Goal: Task Accomplishment & Management: Complete application form

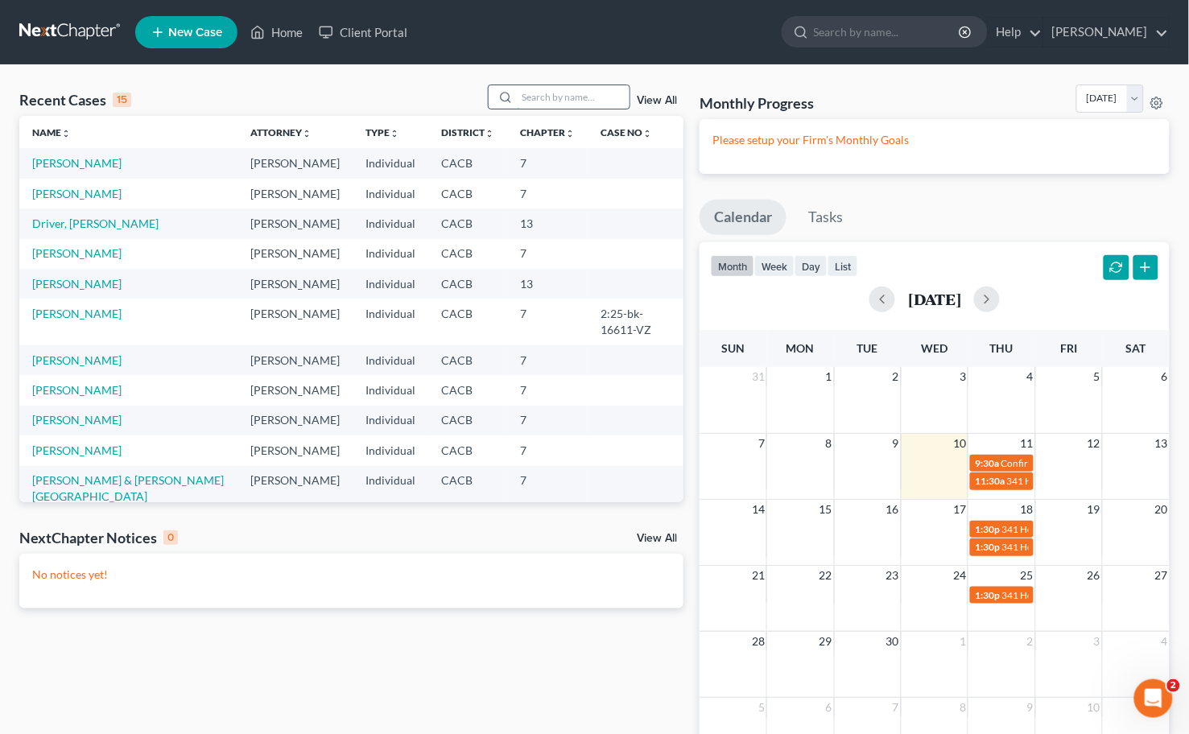
click at [536, 93] on input "search" at bounding box center [573, 96] width 113 height 23
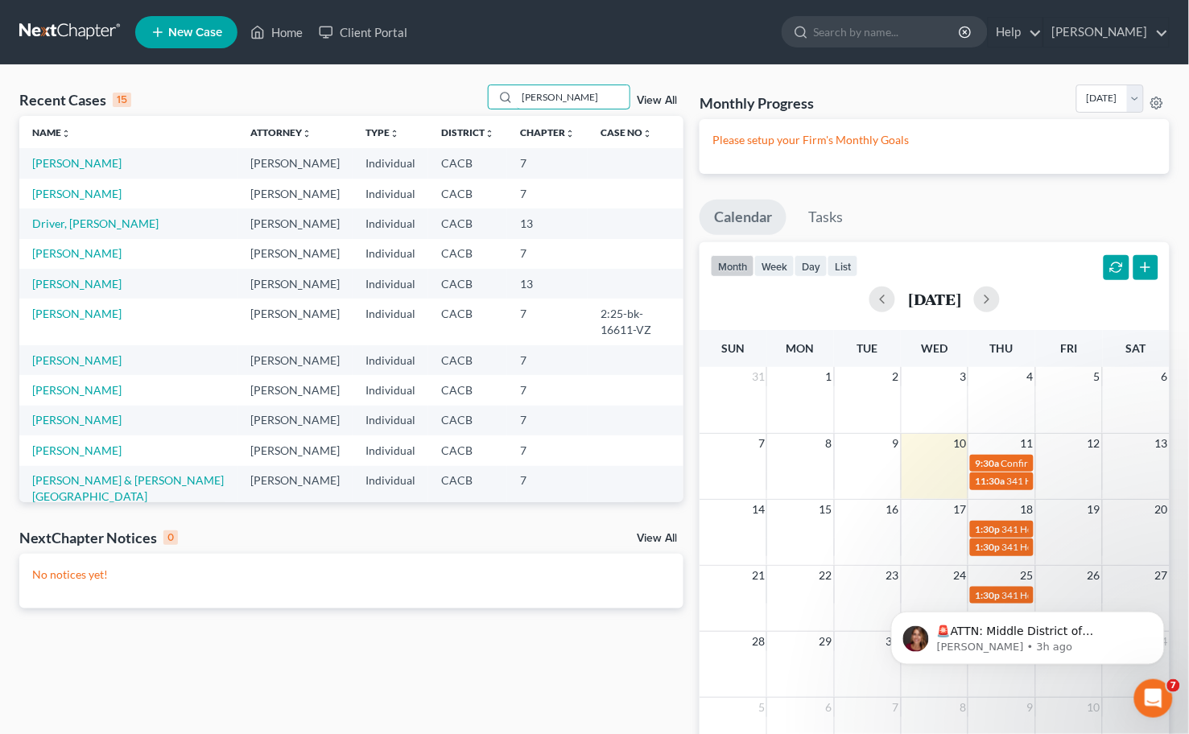
type input "ruiz"
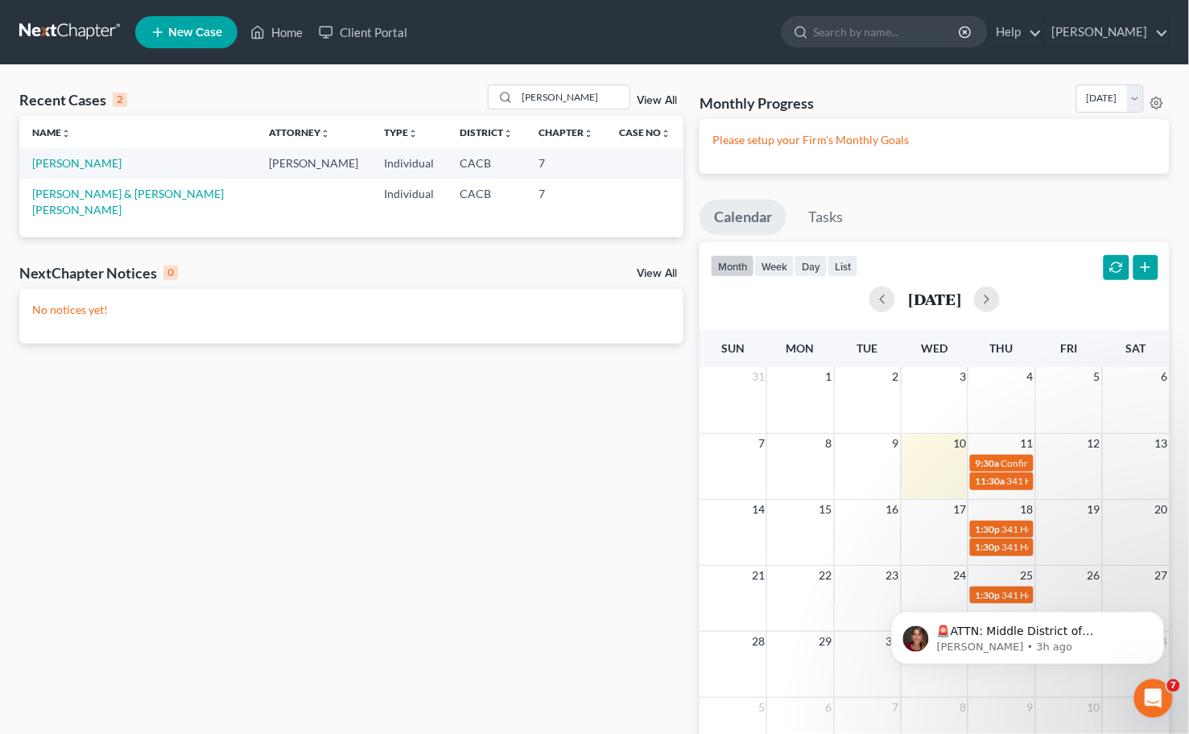
click at [190, 29] on span "New Case" at bounding box center [195, 33] width 54 height 12
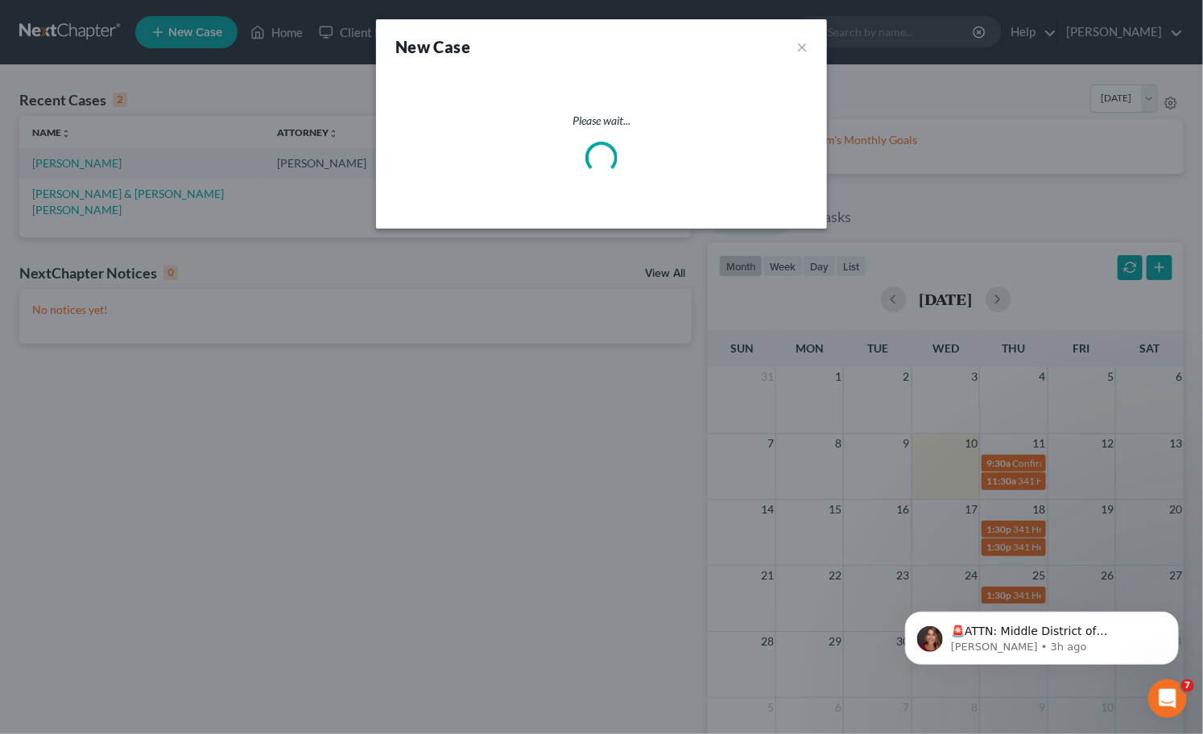
select select "7"
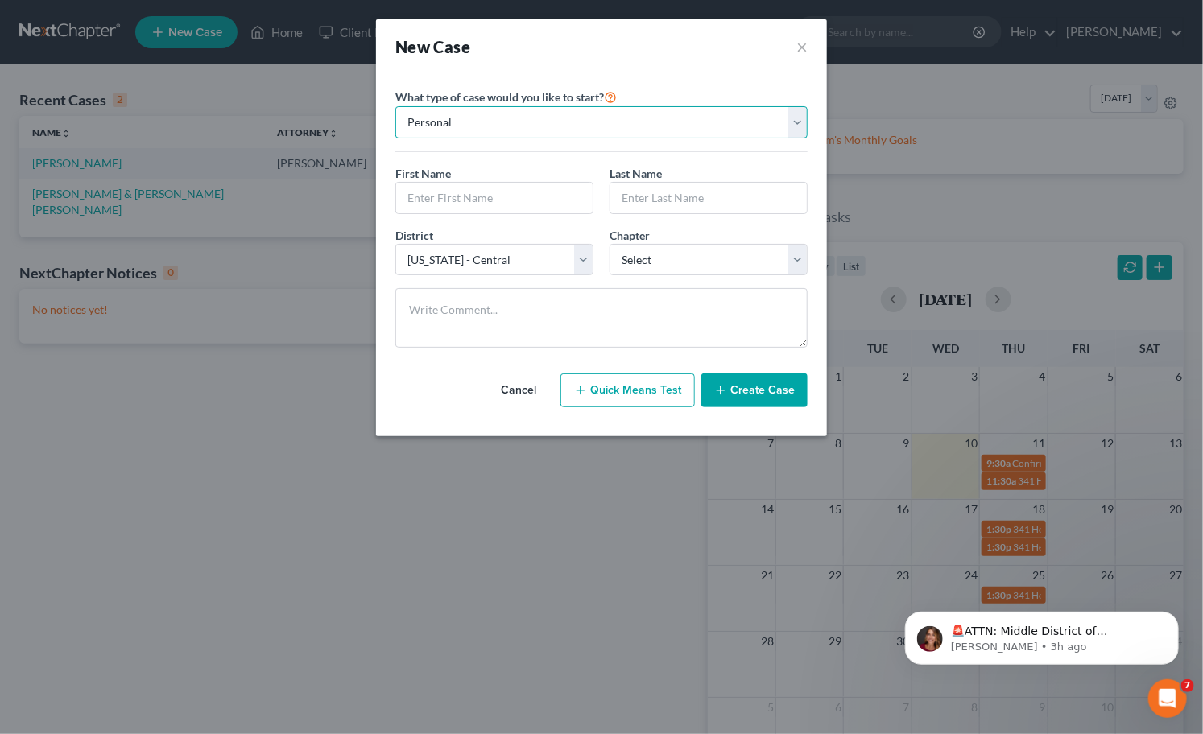
drag, startPoint x: 490, startPoint y: 114, endPoint x: 487, endPoint y: 122, distance: 8.4
click at [489, 118] on select "Personal Business" at bounding box center [601, 122] width 412 height 32
click at [440, 201] on input "text" at bounding box center [494, 198] width 196 height 31
type input "[PERSON_NAME]"
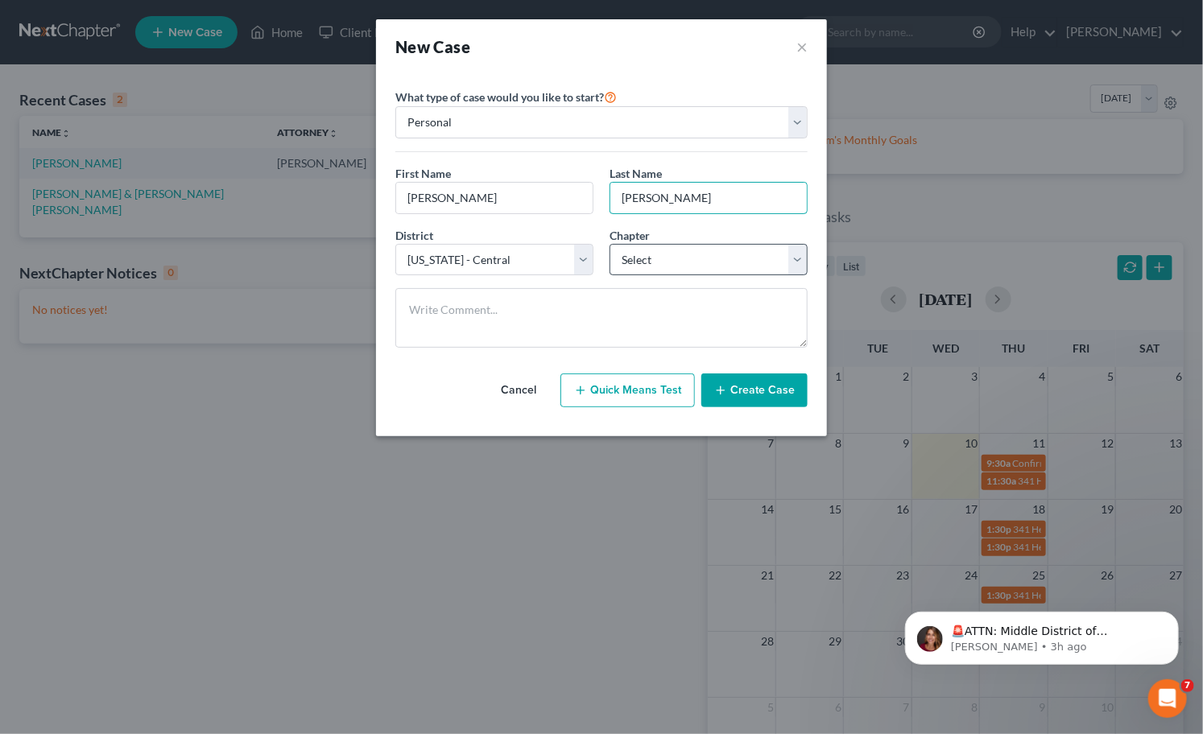
type input "[PERSON_NAME]"
click at [650, 261] on select "Select 7 11 12 13" at bounding box center [709, 260] width 198 height 32
select select "0"
click at [610, 244] on select "Select 7 11 12 13" at bounding box center [709, 260] width 198 height 32
click at [743, 400] on button "Create Case" at bounding box center [754, 391] width 106 height 34
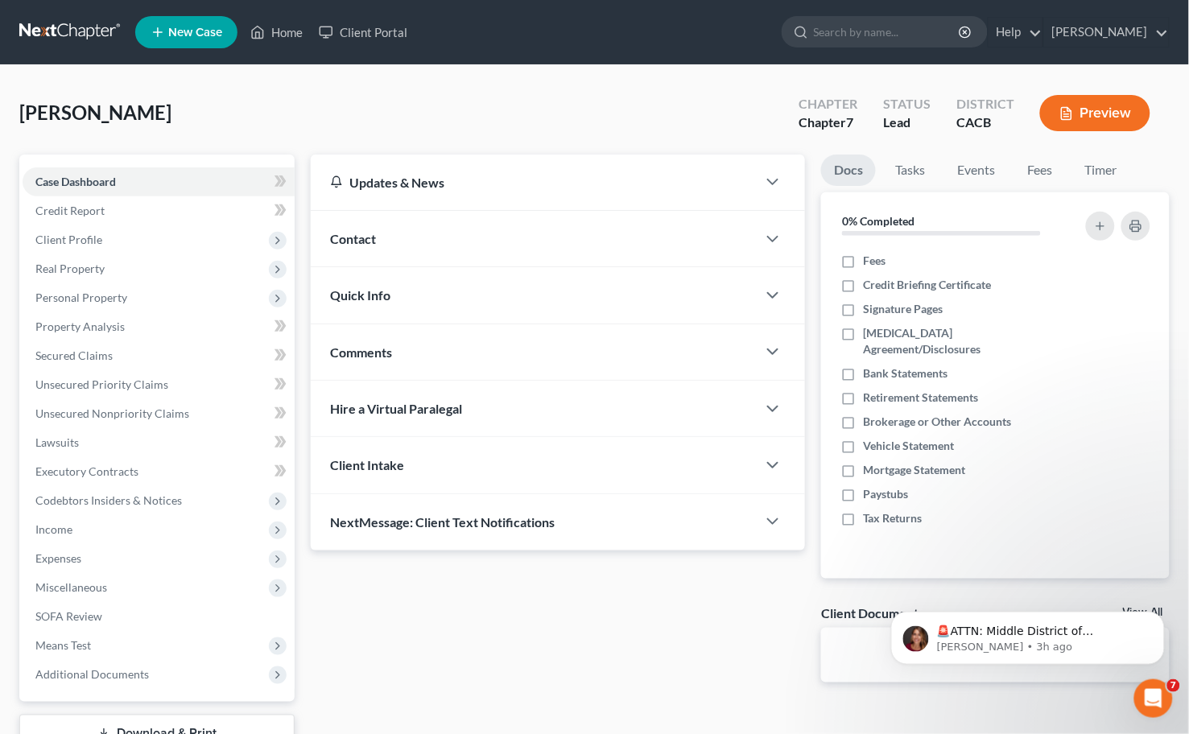
click at [84, 23] on link at bounding box center [70, 32] width 103 height 29
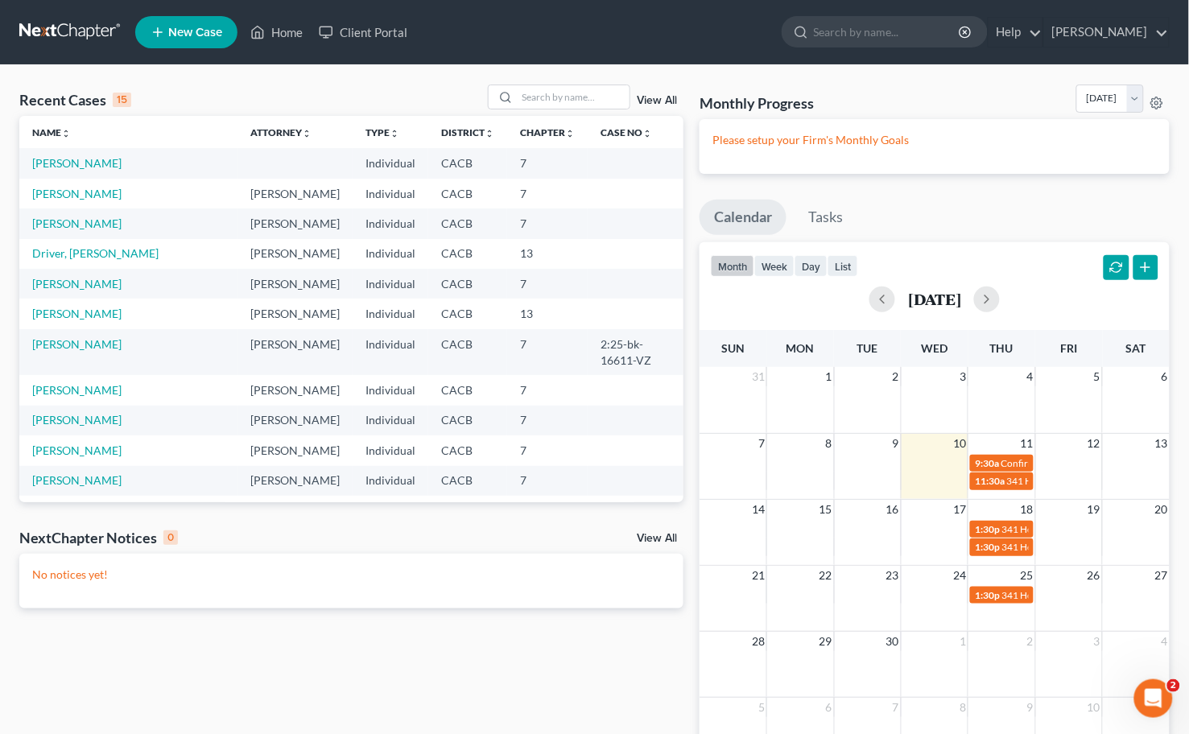
drag, startPoint x: 62, startPoint y: 150, endPoint x: 90, endPoint y: 201, distance: 58.7
click at [62, 153] on td "[PERSON_NAME]" at bounding box center [128, 163] width 218 height 30
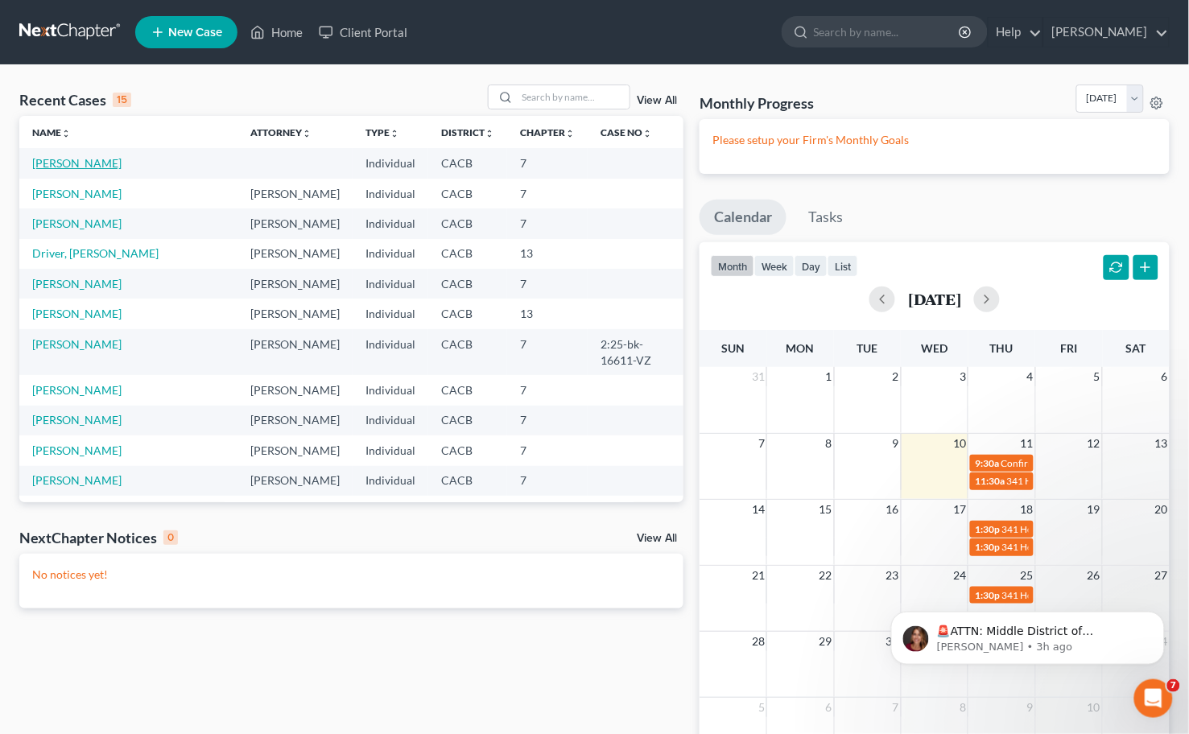
click at [61, 164] on link "[PERSON_NAME]" at bounding box center [76, 163] width 89 height 14
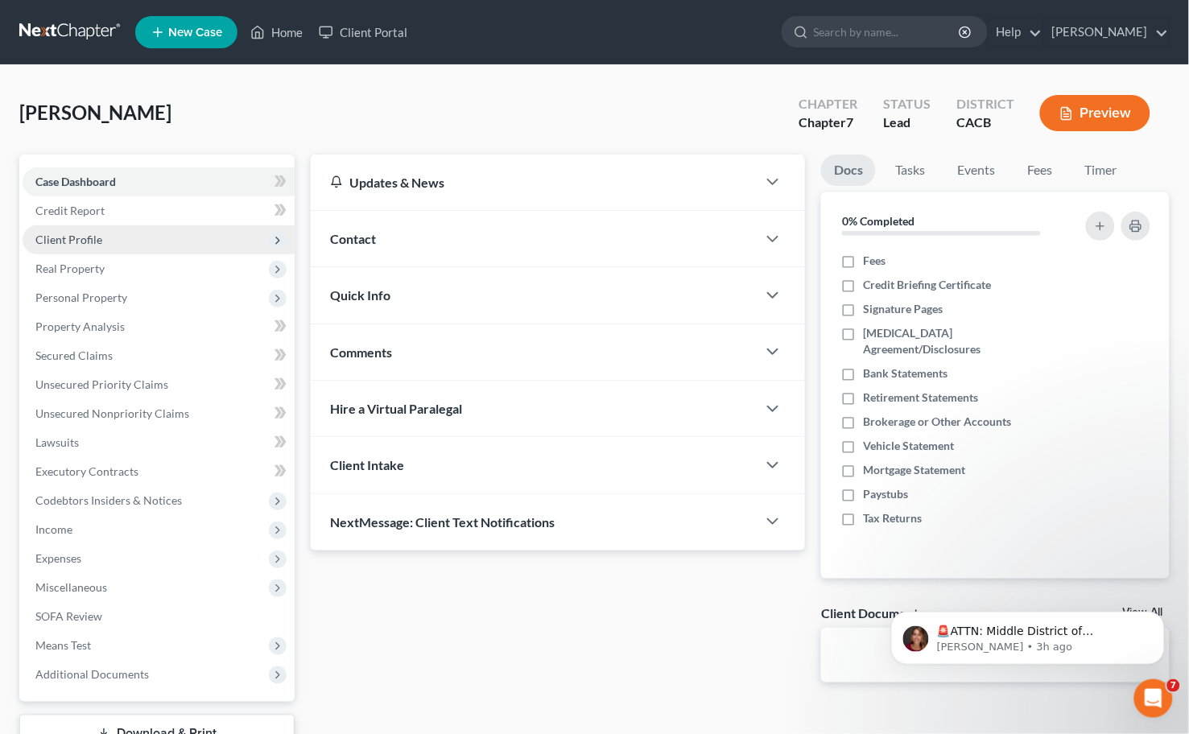
click at [116, 239] on span "Client Profile" at bounding box center [159, 239] width 272 height 29
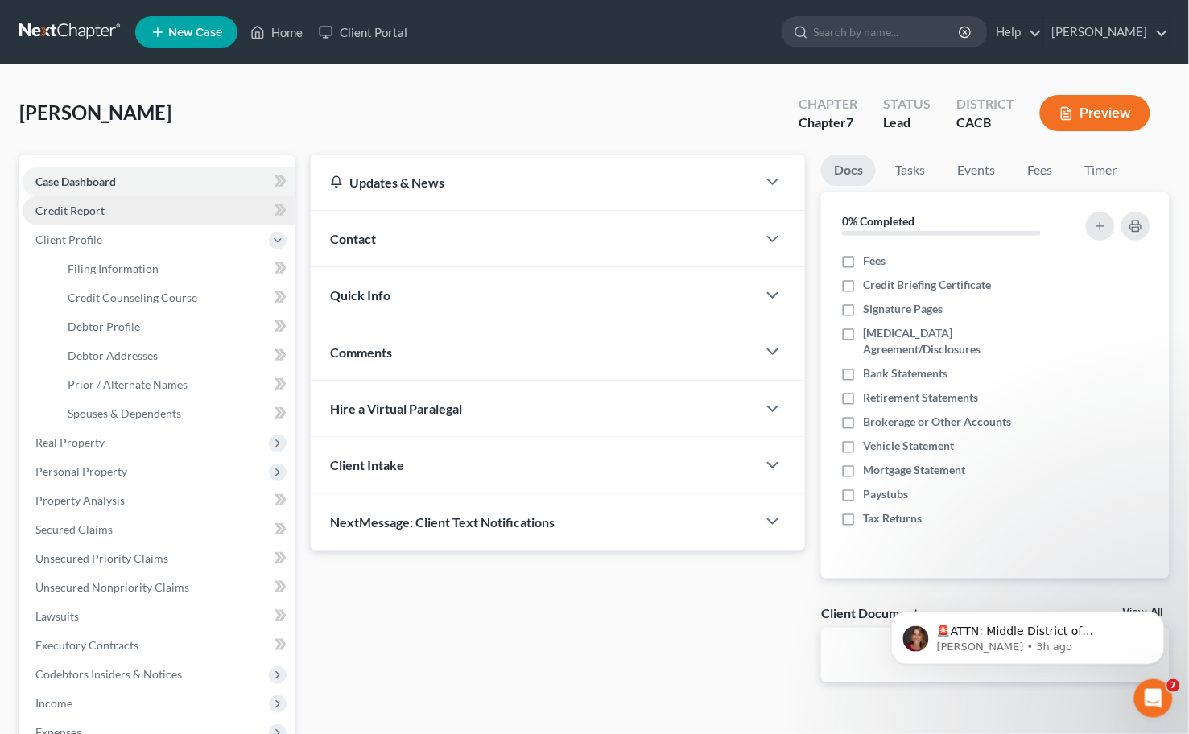
click at [118, 217] on link "Credit Report" at bounding box center [159, 210] width 272 height 29
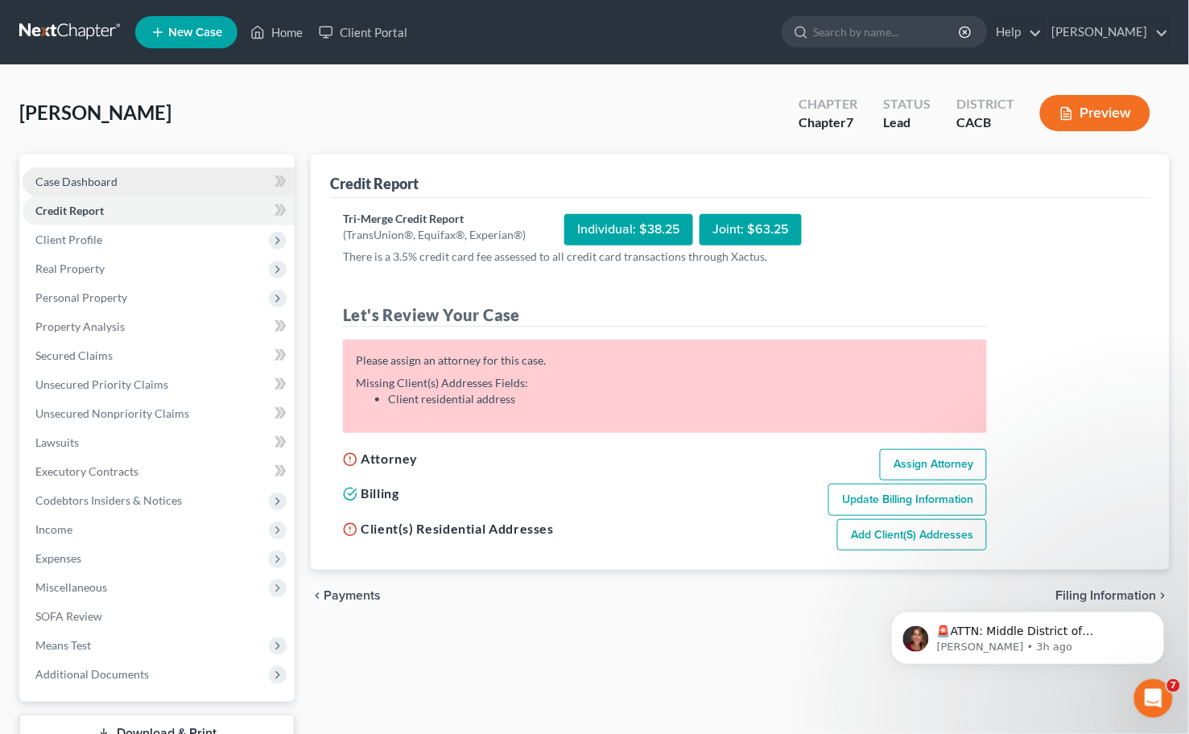
click at [134, 175] on link "Case Dashboard" at bounding box center [159, 181] width 272 height 29
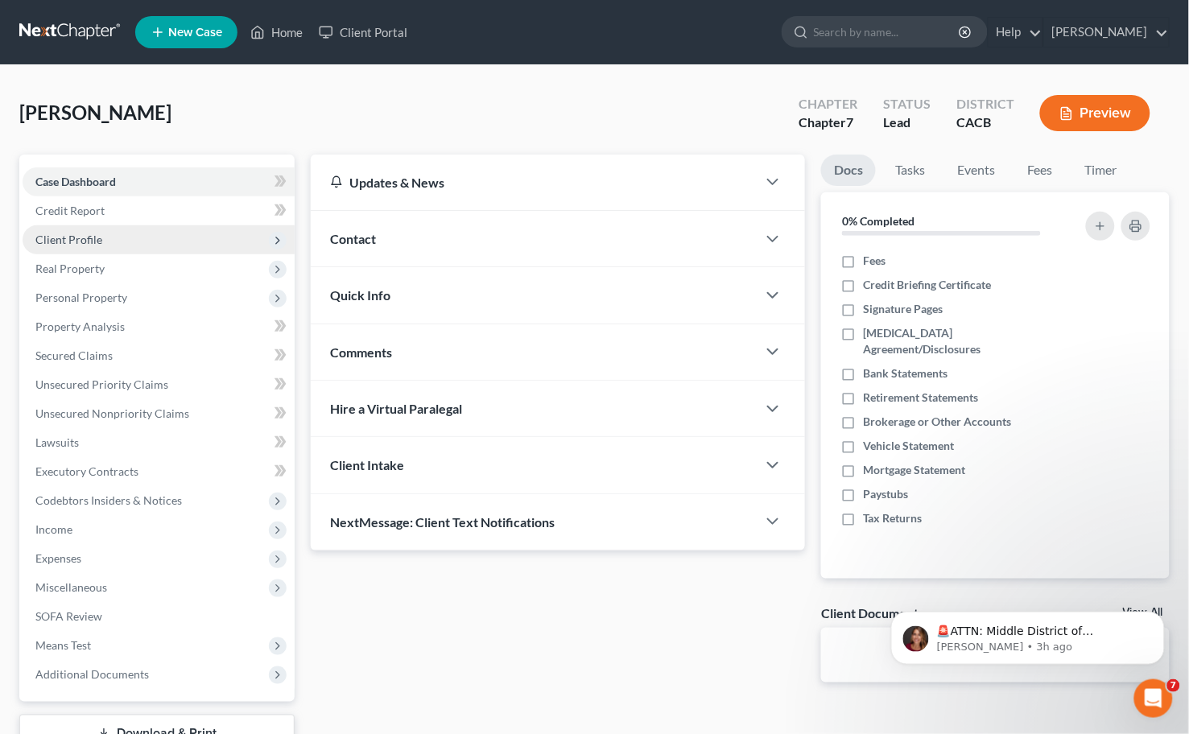
click at [72, 233] on span "Client Profile" at bounding box center [68, 240] width 67 height 14
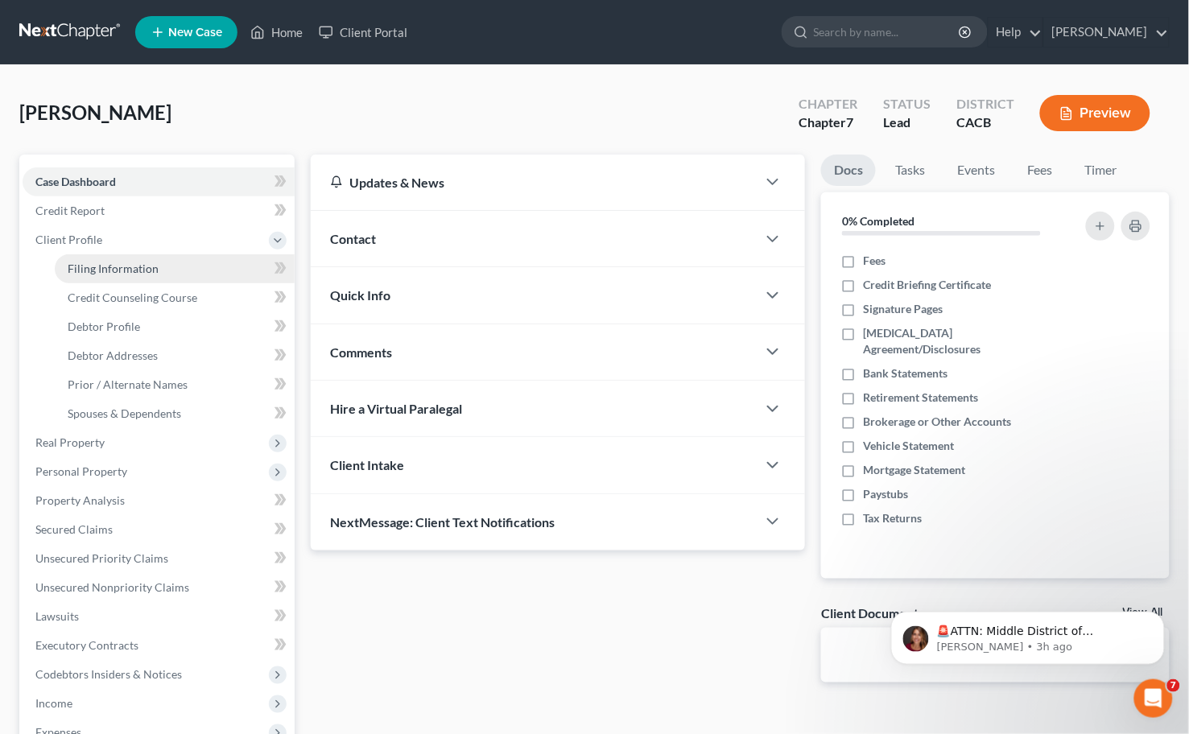
click at [187, 259] on link "Filing Information" at bounding box center [175, 268] width 240 height 29
select select "1"
select select "0"
select select "4"
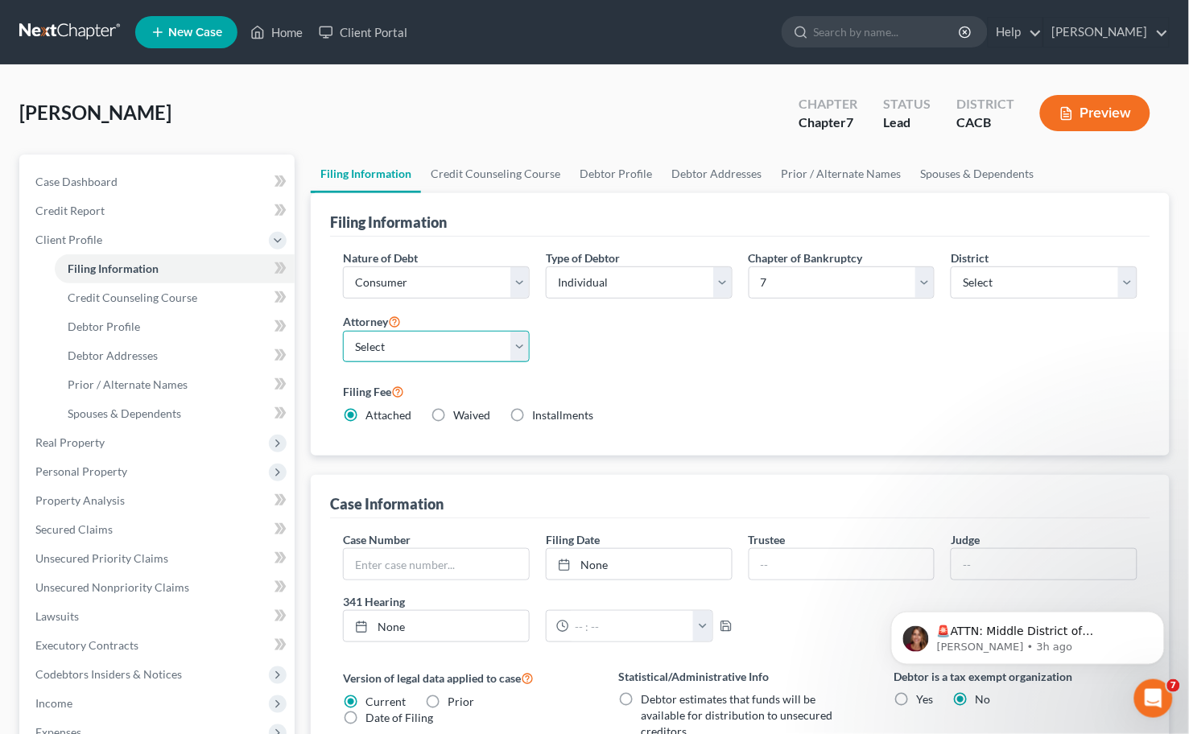
click at [412, 338] on select "Select [PERSON_NAME] - CACB" at bounding box center [436, 347] width 187 height 32
select select "0"
click at [343, 331] on select "Select [PERSON_NAME] - CACB" at bounding box center [436, 347] width 187 height 32
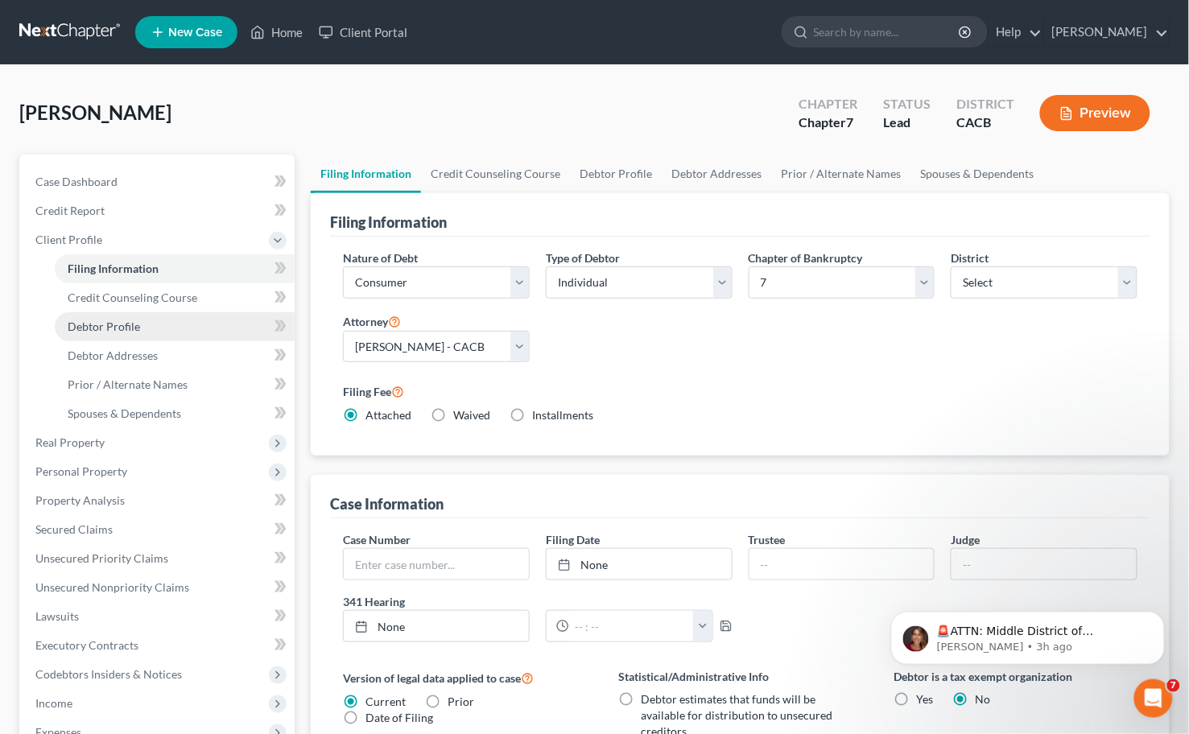
drag, startPoint x: 114, startPoint y: 327, endPoint x: 127, endPoint y: 325, distance: 13.1
click at [114, 326] on span "Debtor Profile" at bounding box center [104, 327] width 72 height 14
select select "0"
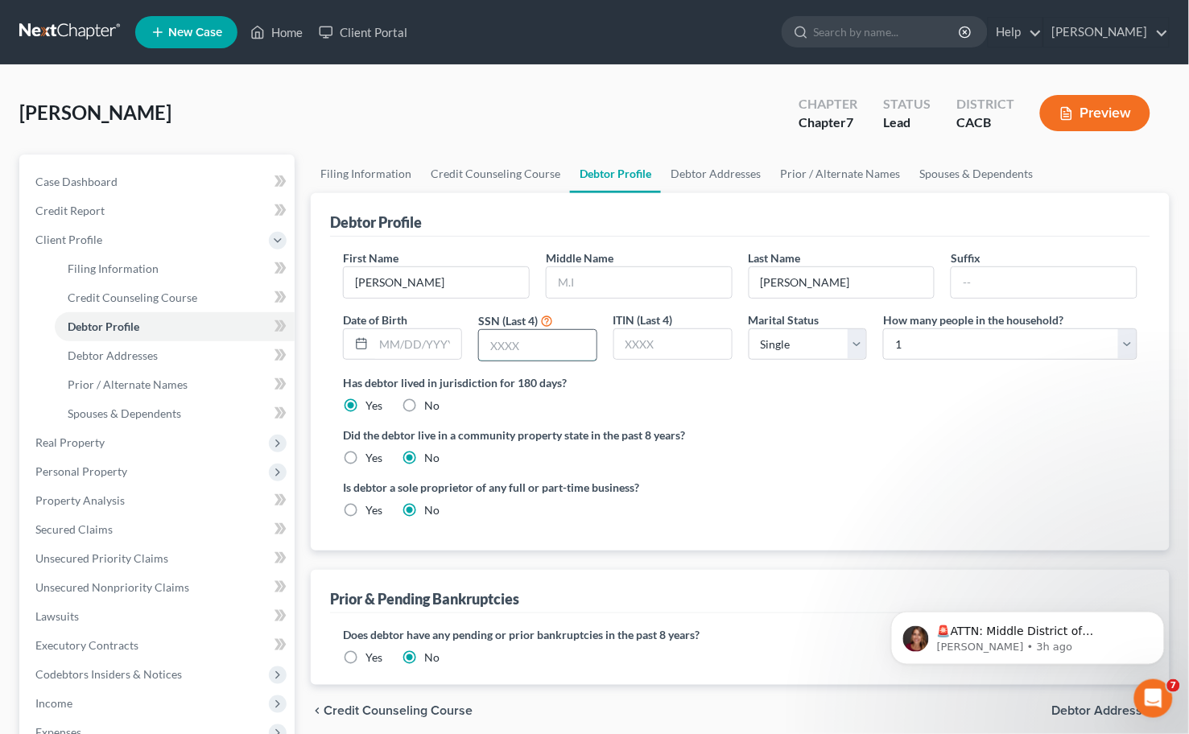
click at [548, 343] on input "text" at bounding box center [538, 345] width 118 height 31
type input "5767"
drag, startPoint x: 397, startPoint y: 342, endPoint x: 403, endPoint y: 337, distance: 8.6
click at [403, 340] on input "text" at bounding box center [418, 344] width 88 height 31
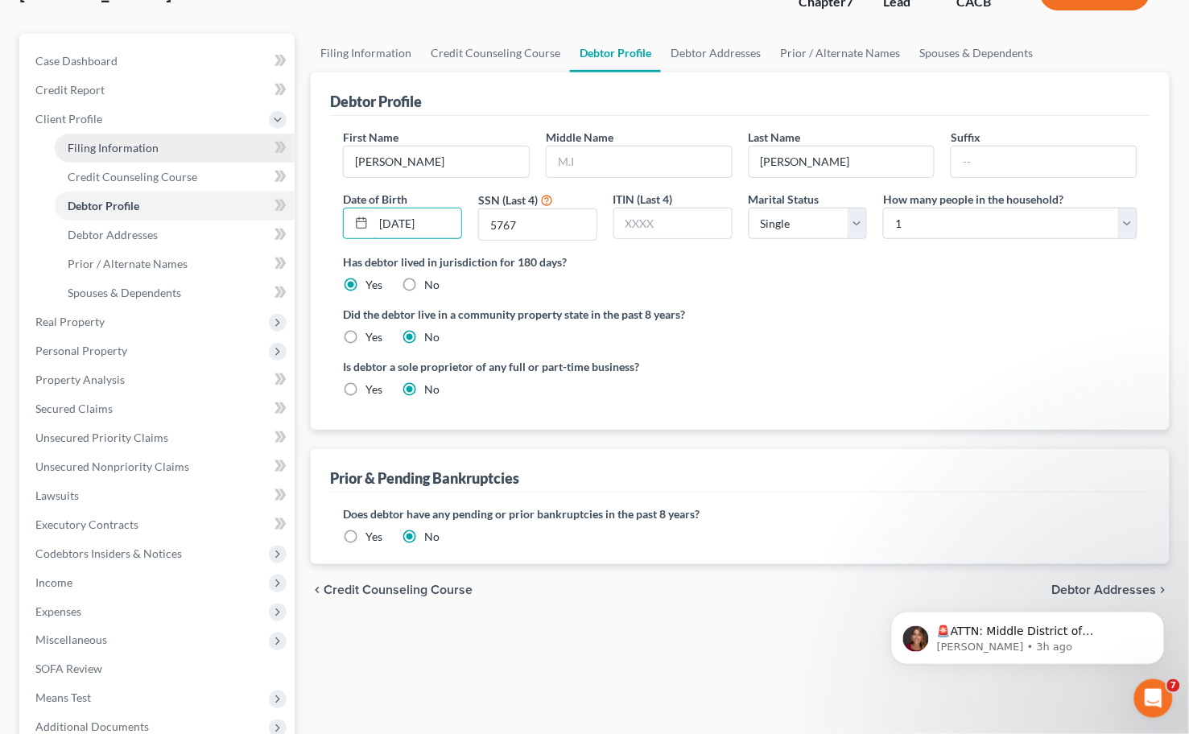
scroll to position [89, 0]
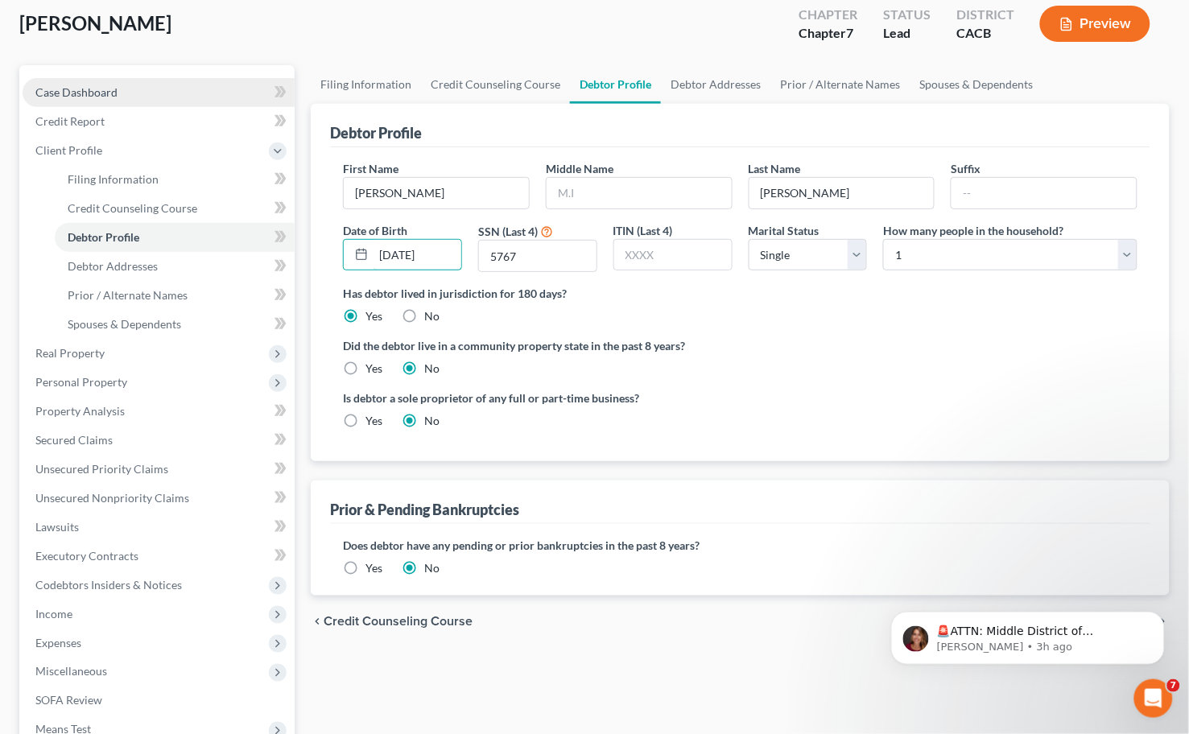
type input "[DATE]"
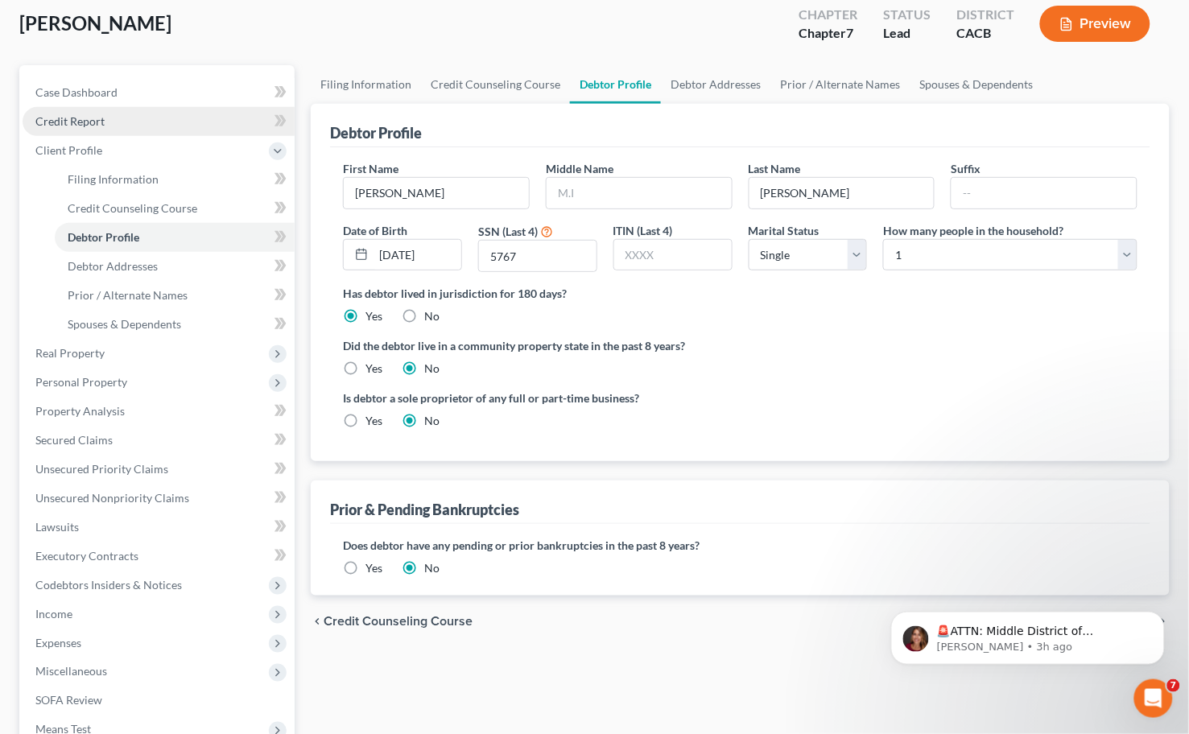
click at [81, 114] on span "Credit Report" at bounding box center [69, 121] width 69 height 14
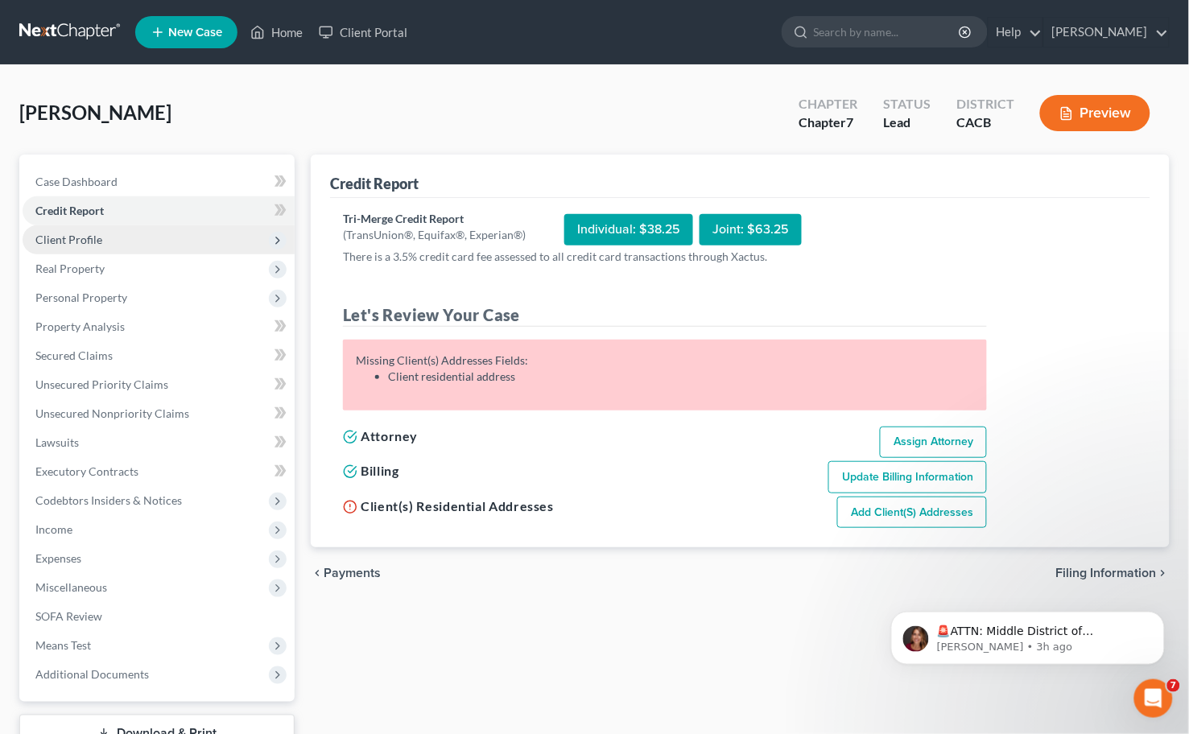
click at [83, 240] on span "Client Profile" at bounding box center [68, 240] width 67 height 14
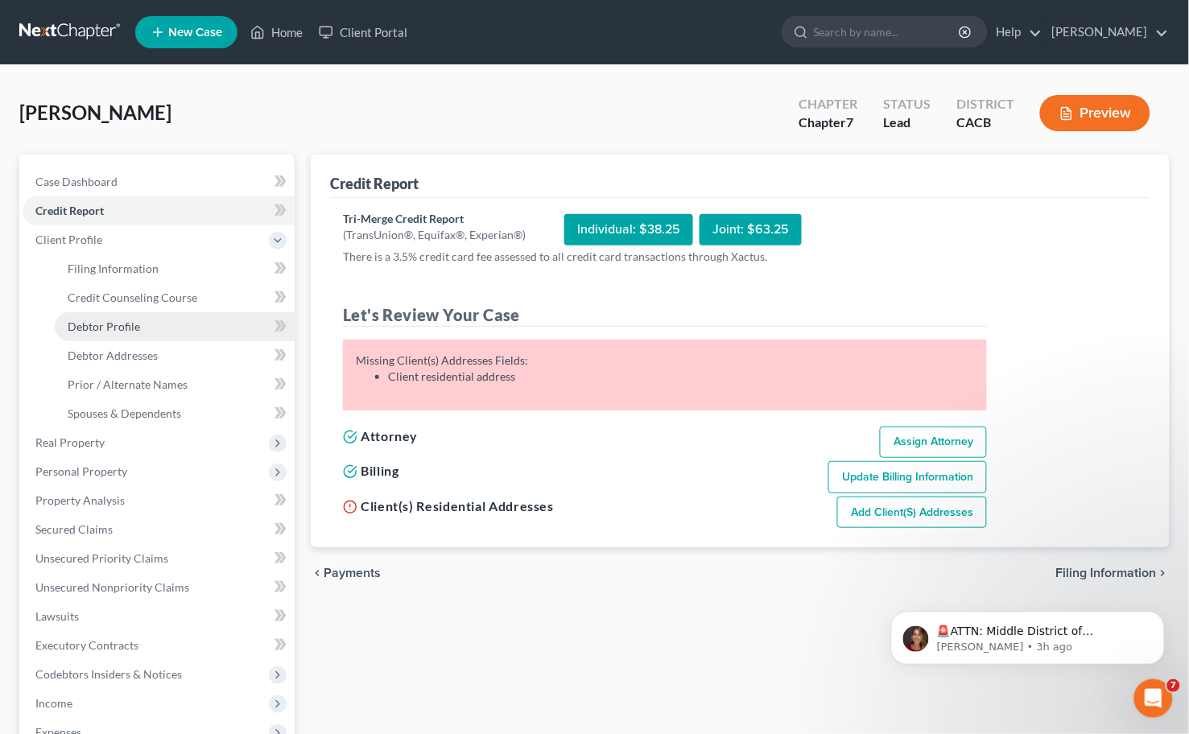
click at [151, 322] on link "Debtor Profile" at bounding box center [175, 326] width 240 height 29
select select "0"
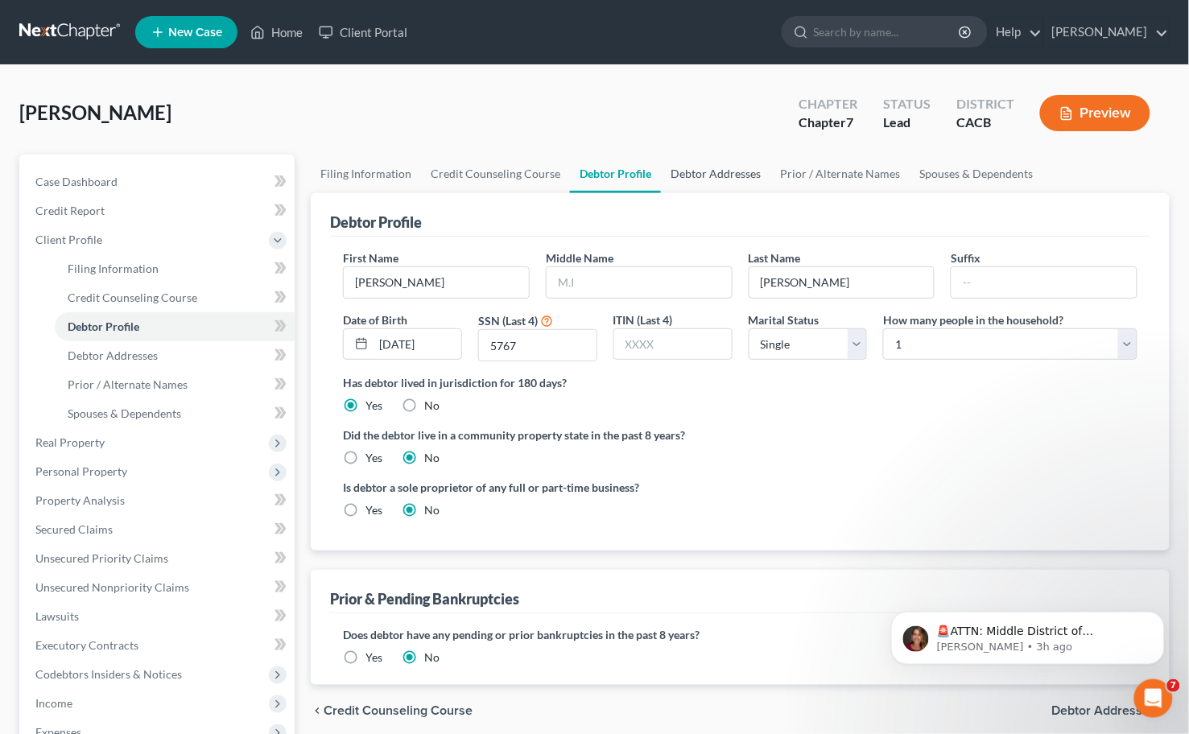
click at [704, 162] on link "Debtor Addresses" at bounding box center [716, 174] width 110 height 39
select select "0"
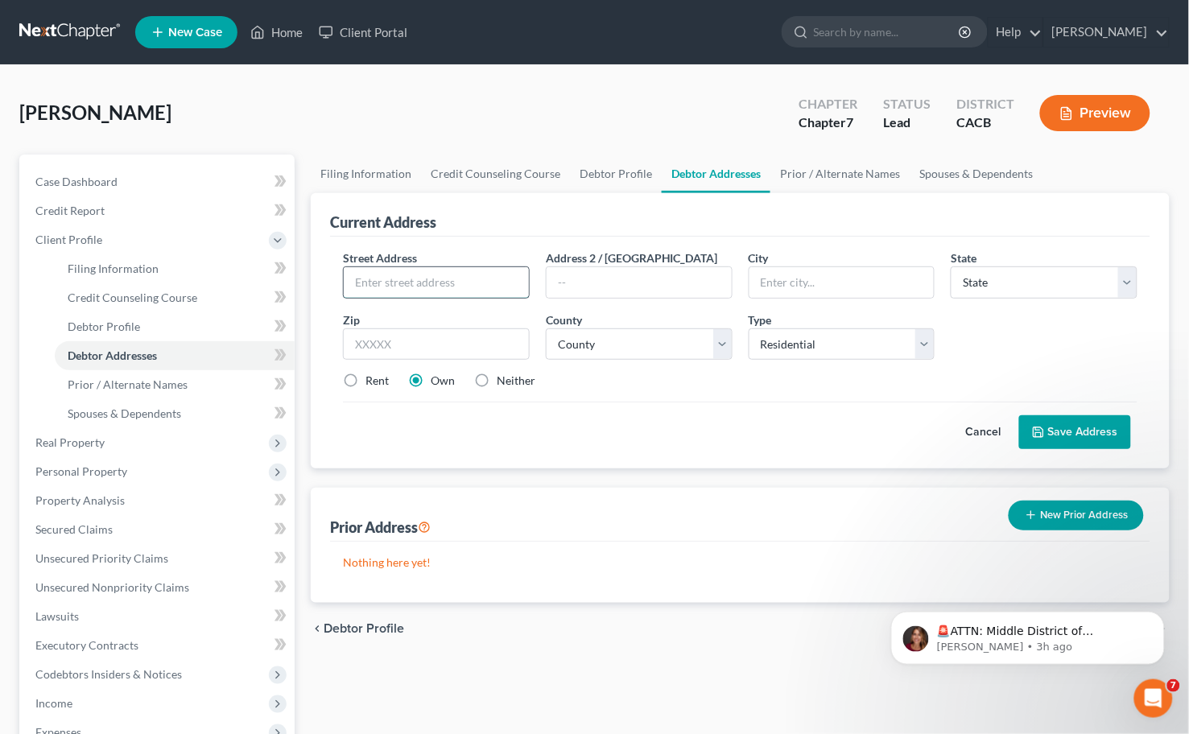
click at [406, 274] on input "text" at bounding box center [436, 282] width 185 height 31
type input "[STREET_ADDRESS]"
type input "90255"
type input "[GEOGRAPHIC_DATA]"
select select "4"
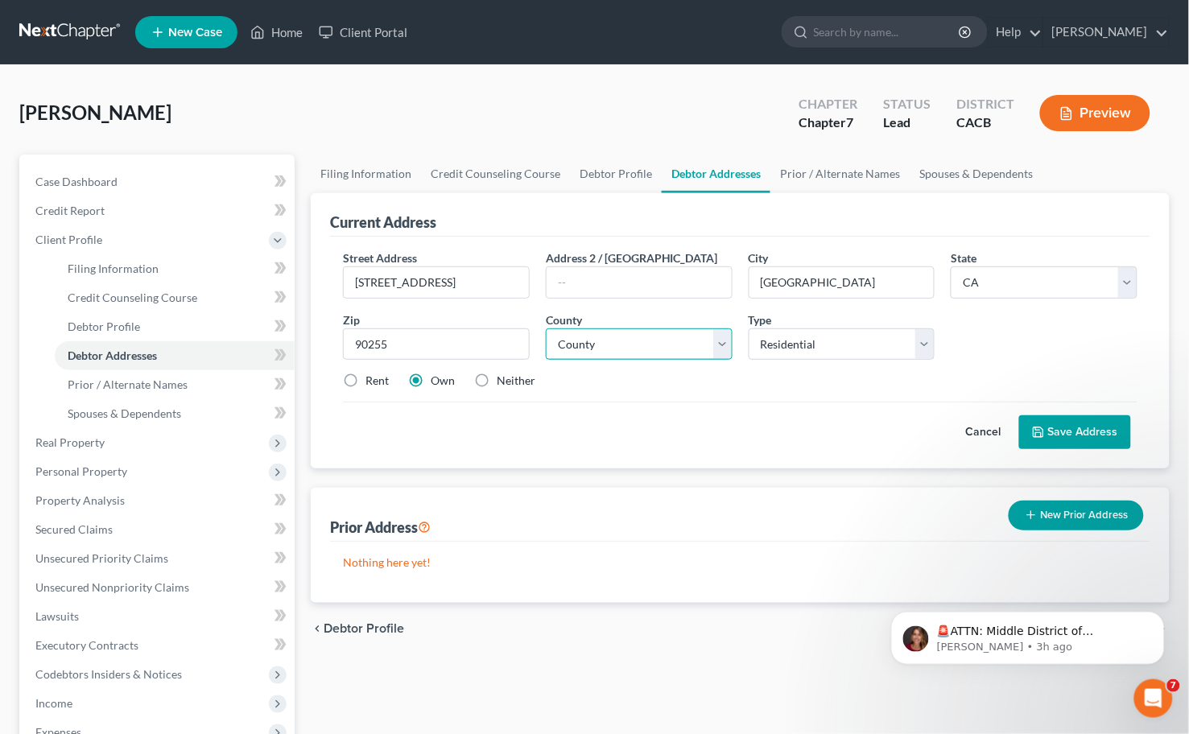
click at [632, 333] on select "County [GEOGRAPHIC_DATA] [GEOGRAPHIC_DATA] [GEOGRAPHIC_DATA] [GEOGRAPHIC_DATA] …" at bounding box center [639, 345] width 187 height 32
select select "18"
click at [546, 329] on select "County [GEOGRAPHIC_DATA] [GEOGRAPHIC_DATA] [GEOGRAPHIC_DATA] [GEOGRAPHIC_DATA] …" at bounding box center [639, 345] width 187 height 32
click at [832, 351] on select "Select Residential Mailing Rental Business" at bounding box center [842, 345] width 187 height 32
click at [749, 329] on select "Select Residential Mailing Rental Business" at bounding box center [842, 345] width 187 height 32
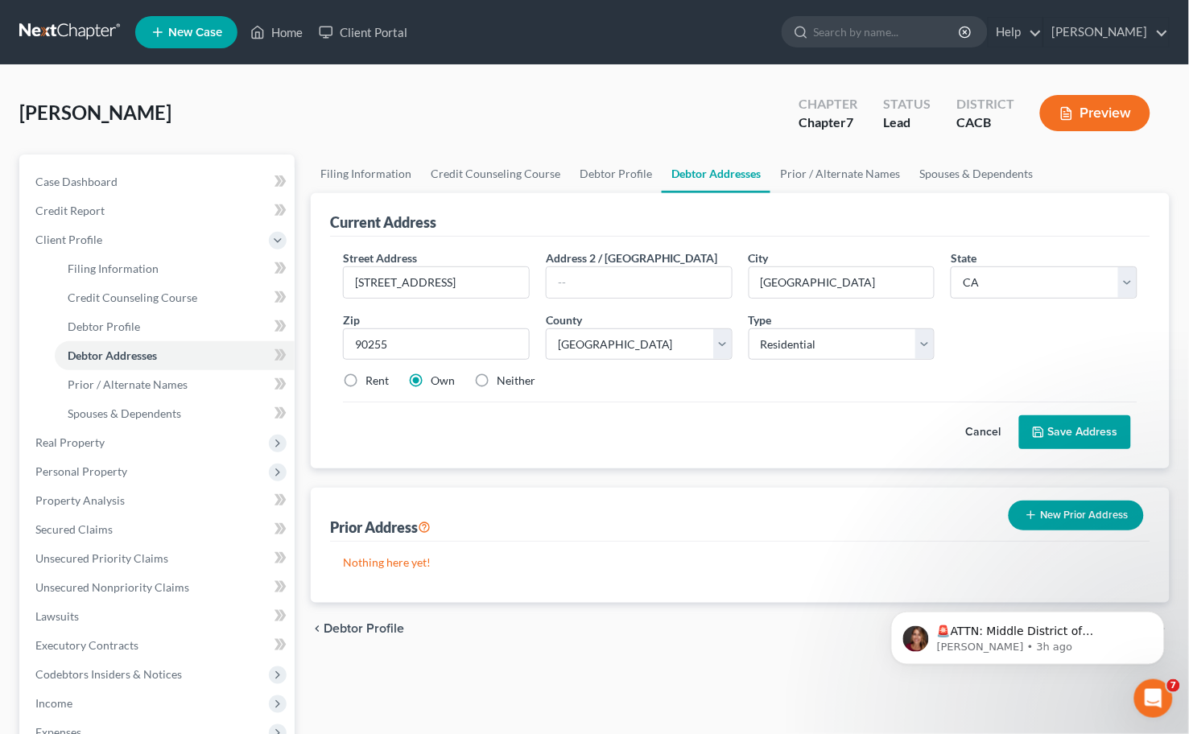
click at [366, 377] on label "Rent" at bounding box center [377, 381] width 23 height 16
click at [372, 377] on input "Rent" at bounding box center [377, 378] width 10 height 10
radio input "true"
click at [1057, 436] on button "Save Address" at bounding box center [1075, 433] width 112 height 34
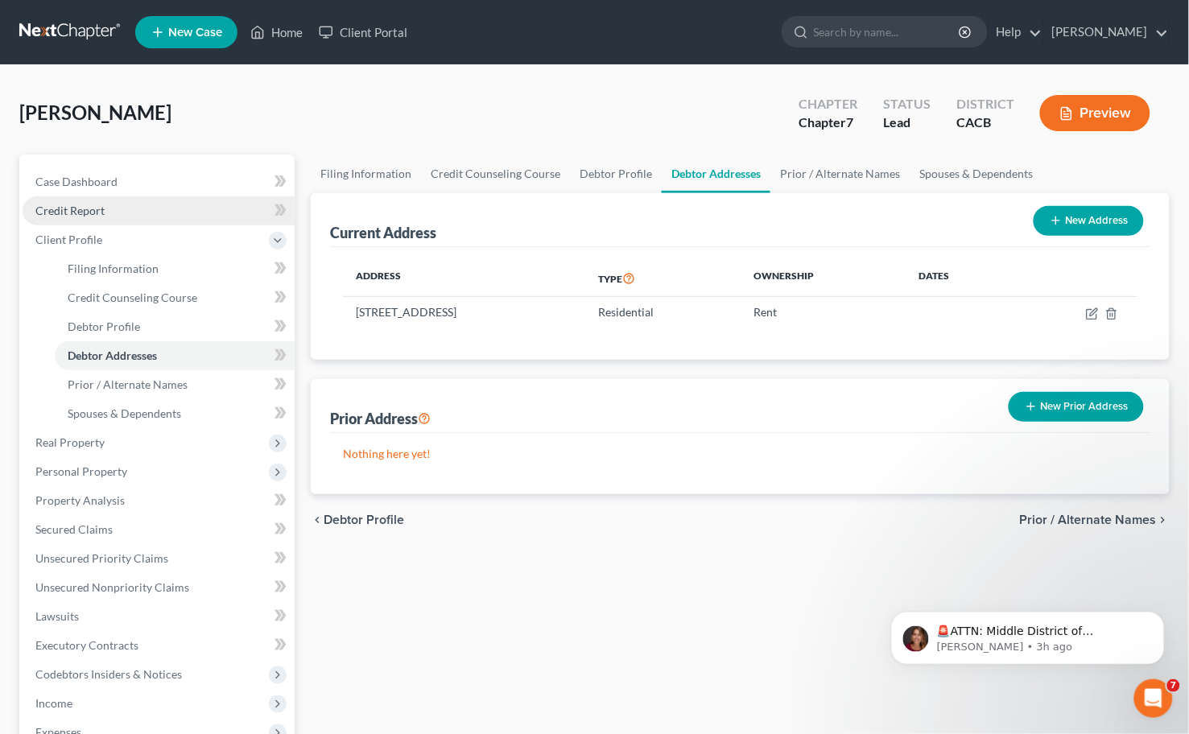
click at [63, 207] on span "Credit Report" at bounding box center [69, 211] width 69 height 14
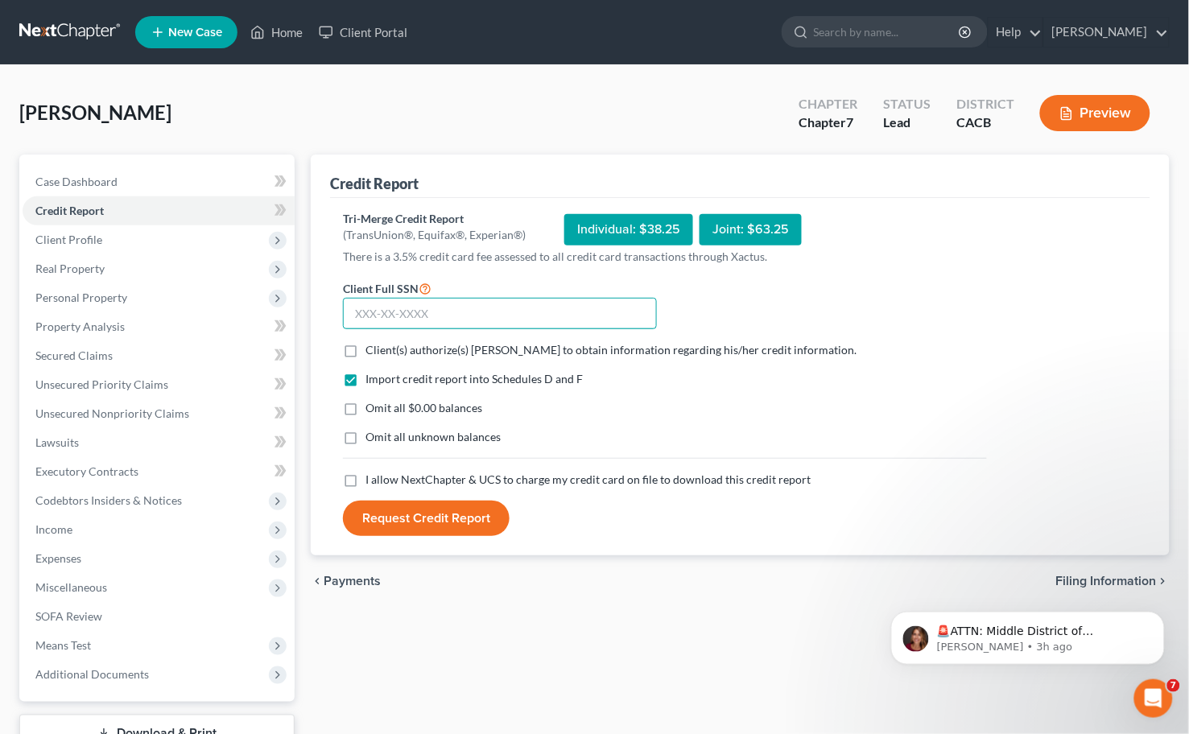
click at [497, 312] on input "text" at bounding box center [500, 314] width 314 height 32
type input "552-75-5767"
click at [395, 354] on span "Client(s) authorize(s) [PERSON_NAME] to obtain information regarding his/her cr…" at bounding box center [611, 350] width 491 height 14
click at [382, 353] on input "Client(s) authorize(s) [PERSON_NAME] to obtain information regarding his/her cr…" at bounding box center [377, 347] width 10 height 10
checkbox input "true"
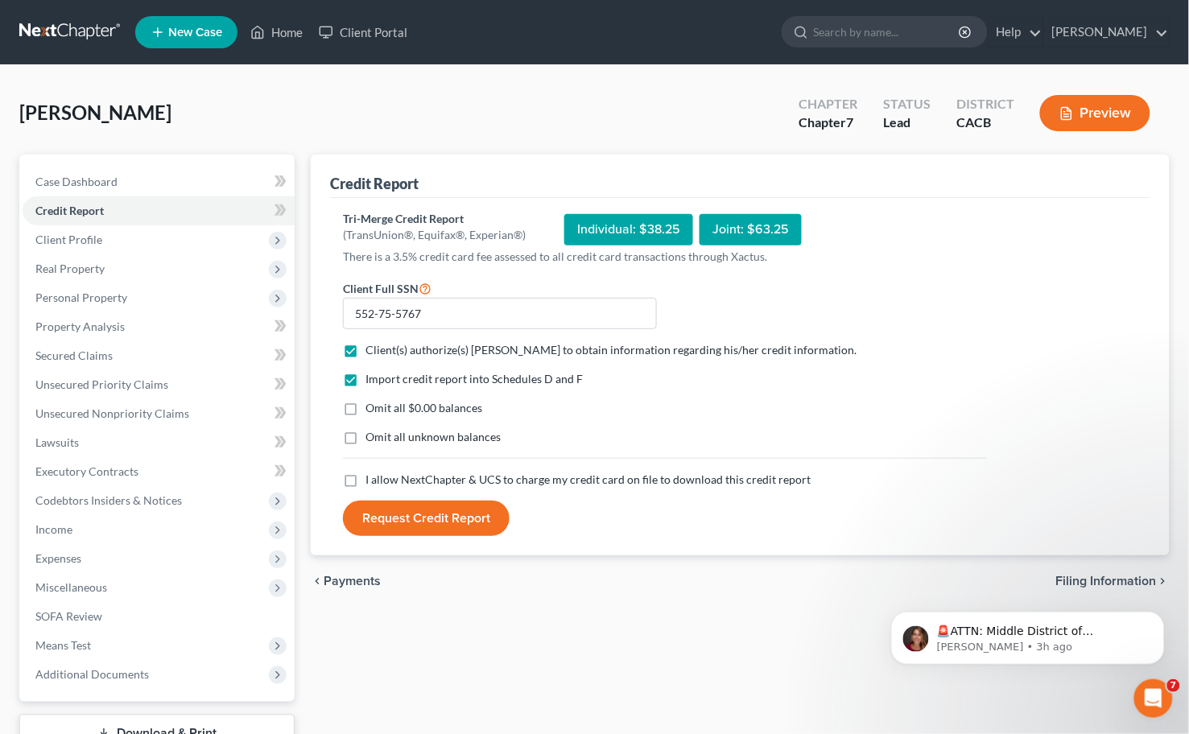
drag, startPoint x: 382, startPoint y: 403, endPoint x: 378, endPoint y: 413, distance: 11.0
click at [382, 403] on span "Omit all $0.00 balances" at bounding box center [424, 408] width 117 height 14
click at [382, 403] on input "Omit all $0.00 balances" at bounding box center [377, 405] width 10 height 10
checkbox input "true"
click at [378, 429] on label "Omit all unknown balances" at bounding box center [433, 437] width 135 height 16
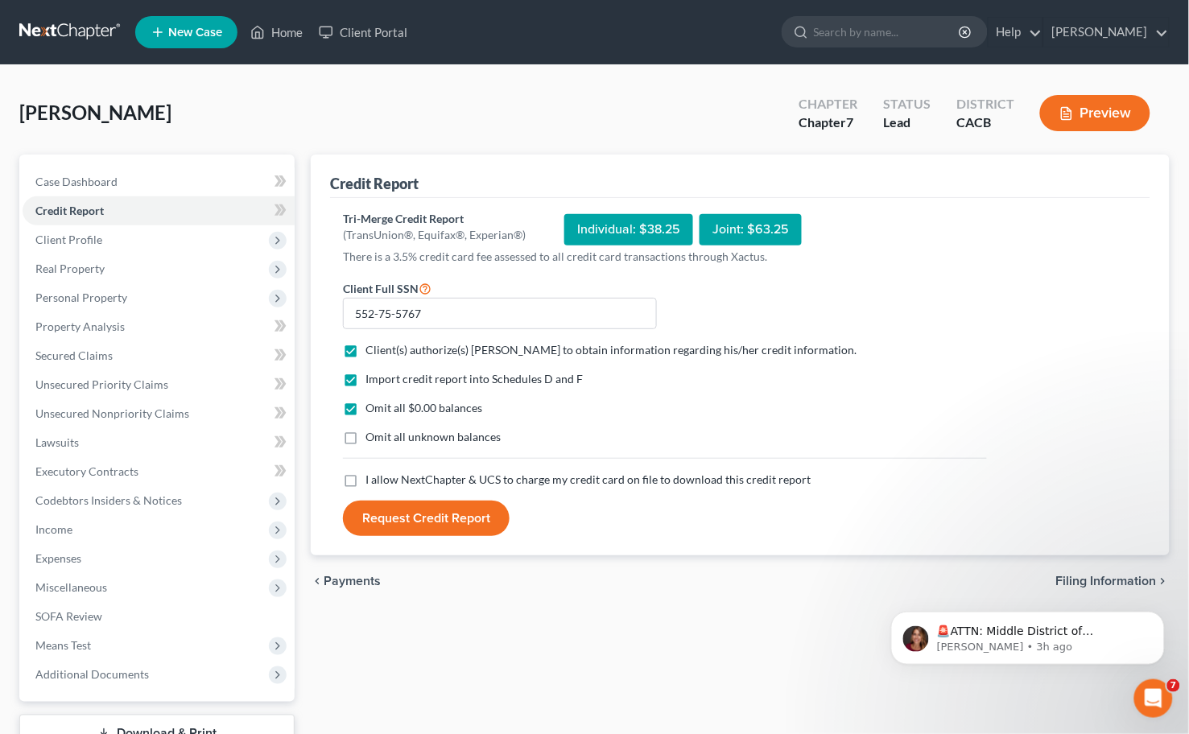
click at [378, 429] on input "Omit all unknown balances" at bounding box center [377, 434] width 10 height 10
checkbox input "true"
click at [407, 479] on span "I allow NextChapter & UCS to charge my credit card on file to download this cre…" at bounding box center [588, 480] width 445 height 14
click at [382, 479] on input "I allow NextChapter & UCS to charge my credit card on file to download this cre…" at bounding box center [377, 477] width 10 height 10
checkbox input "true"
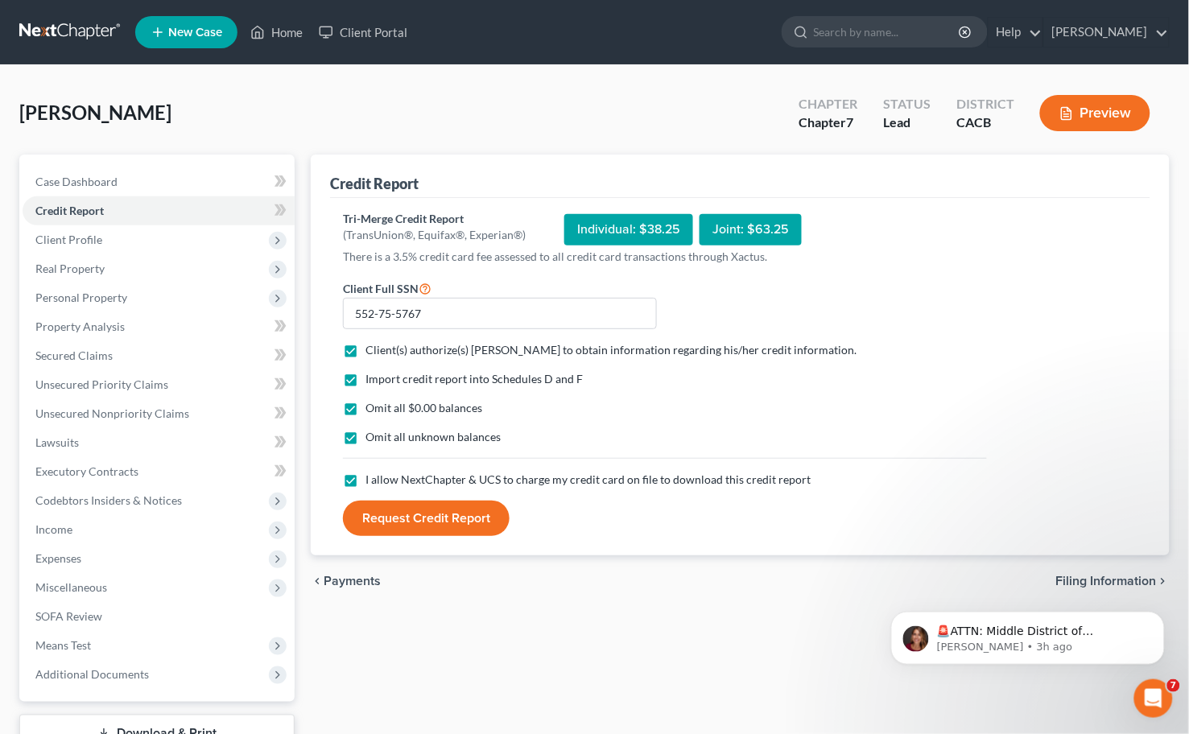
click at [439, 514] on button "Request Credit Report" at bounding box center [426, 518] width 167 height 35
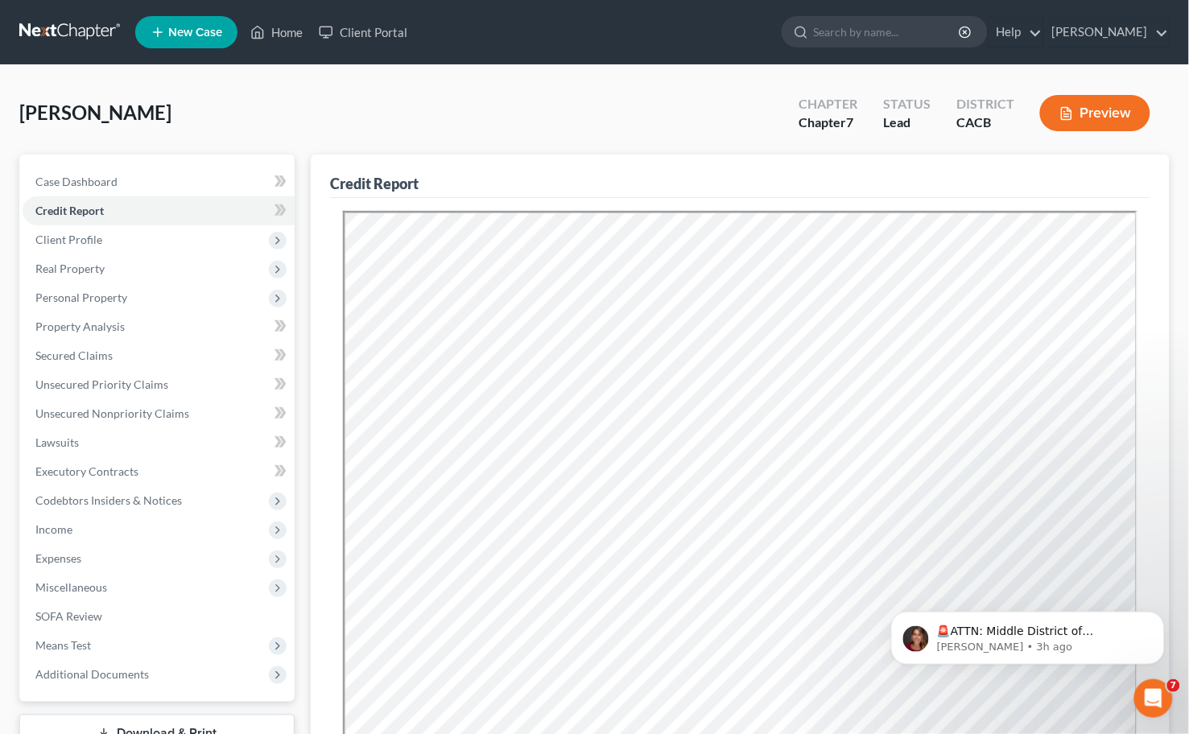
click at [45, 33] on link at bounding box center [70, 32] width 103 height 29
